Goal: Task Accomplishment & Management: Manage account settings

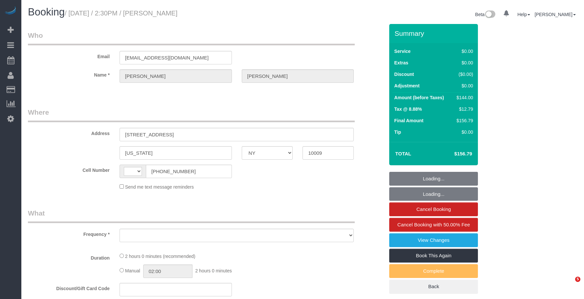
select select "NY"
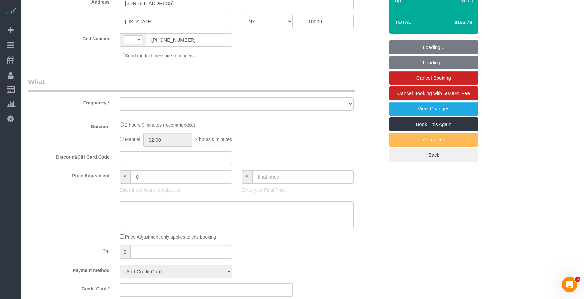
select select "string:[GEOGRAPHIC_DATA]"
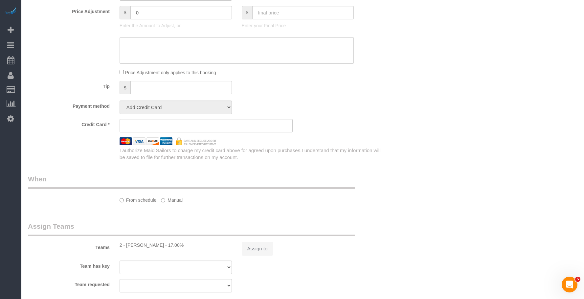
select select "object:809"
select select "string:stripe-pm_1Rvgvv4VGloSiKo7wtwlqj9a"
select select "number:60"
select select "number:72"
select select "number:15"
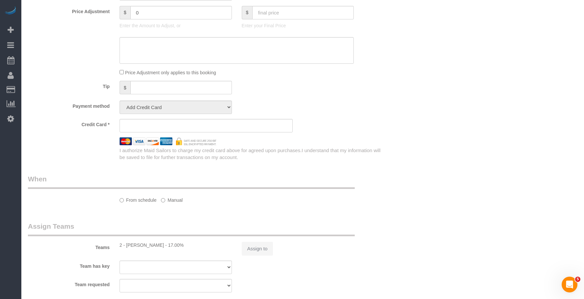
select select "number:5"
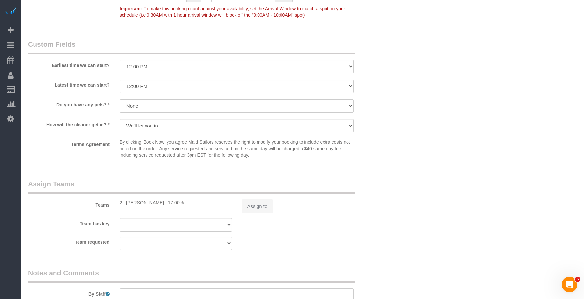
select select "object:1508"
select select "1"
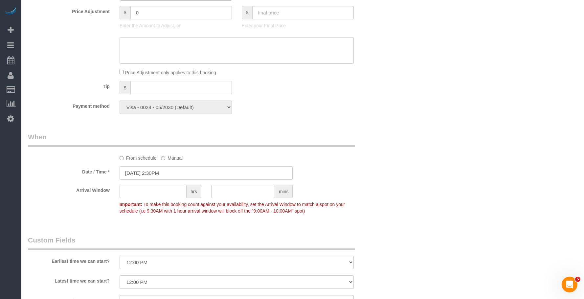
select select "1"
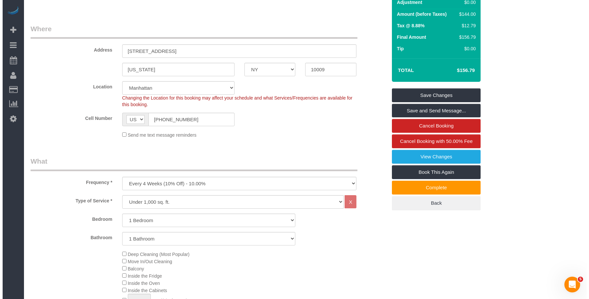
scroll to position [30, 0]
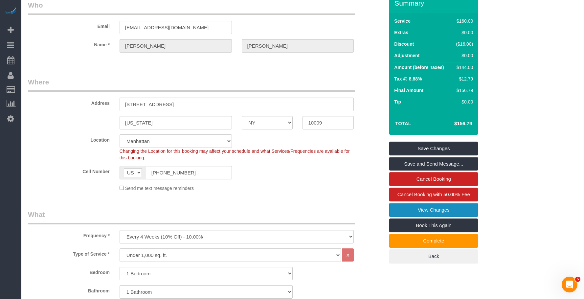
click at [396, 207] on link "View Changes" at bounding box center [433, 210] width 89 height 14
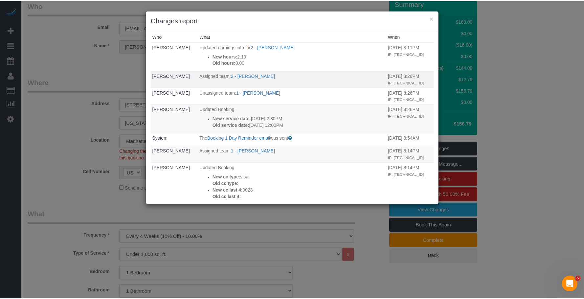
scroll to position [0, 0]
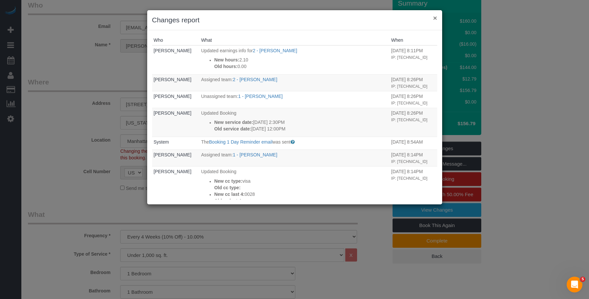
click at [436, 17] on button "×" at bounding box center [435, 17] width 4 height 7
